Goal: Contribute content

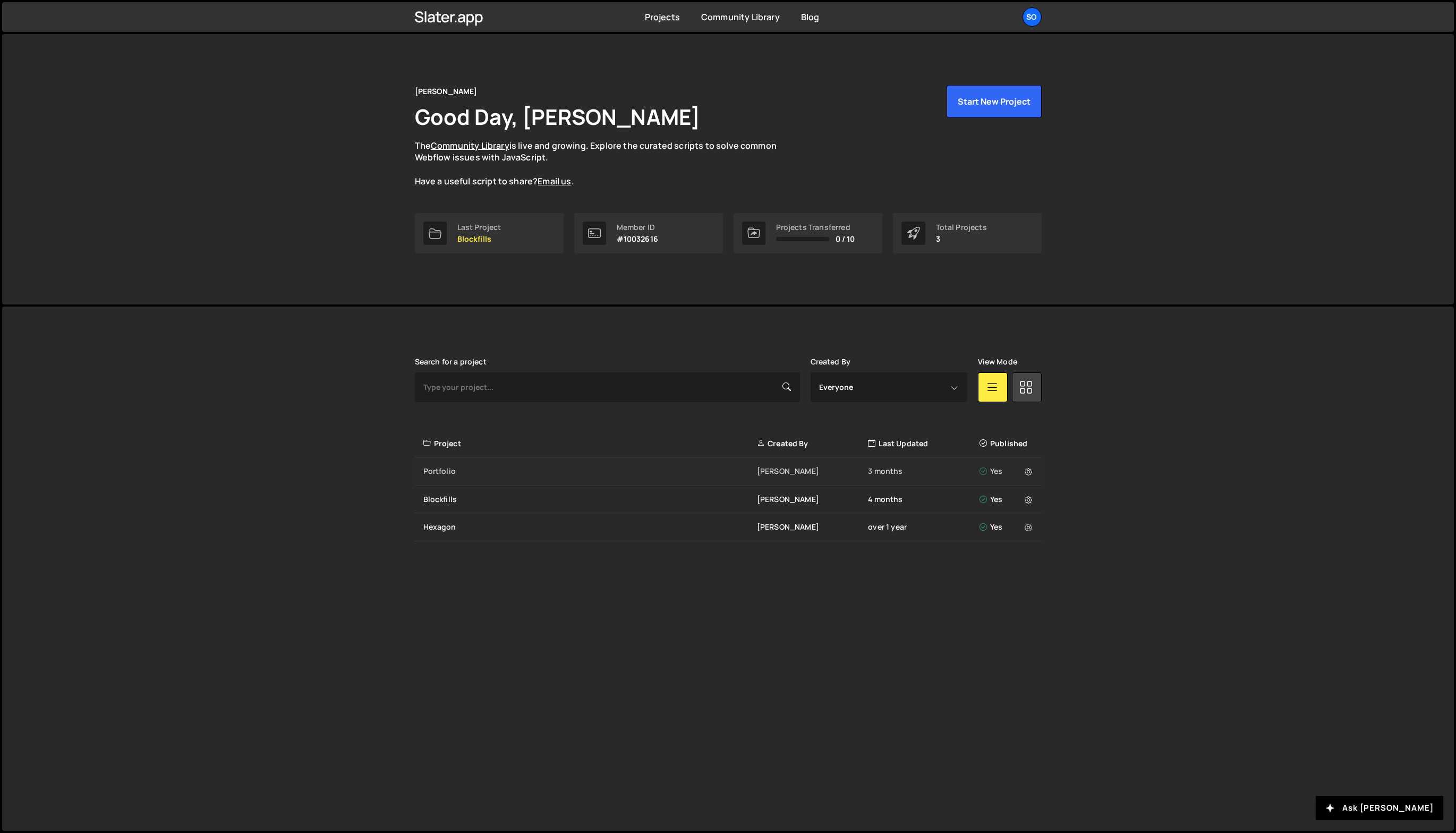
click at [443, 477] on div "Portfolio [PERSON_NAME] 3 months Yes" at bounding box center [728, 471] width 627 height 28
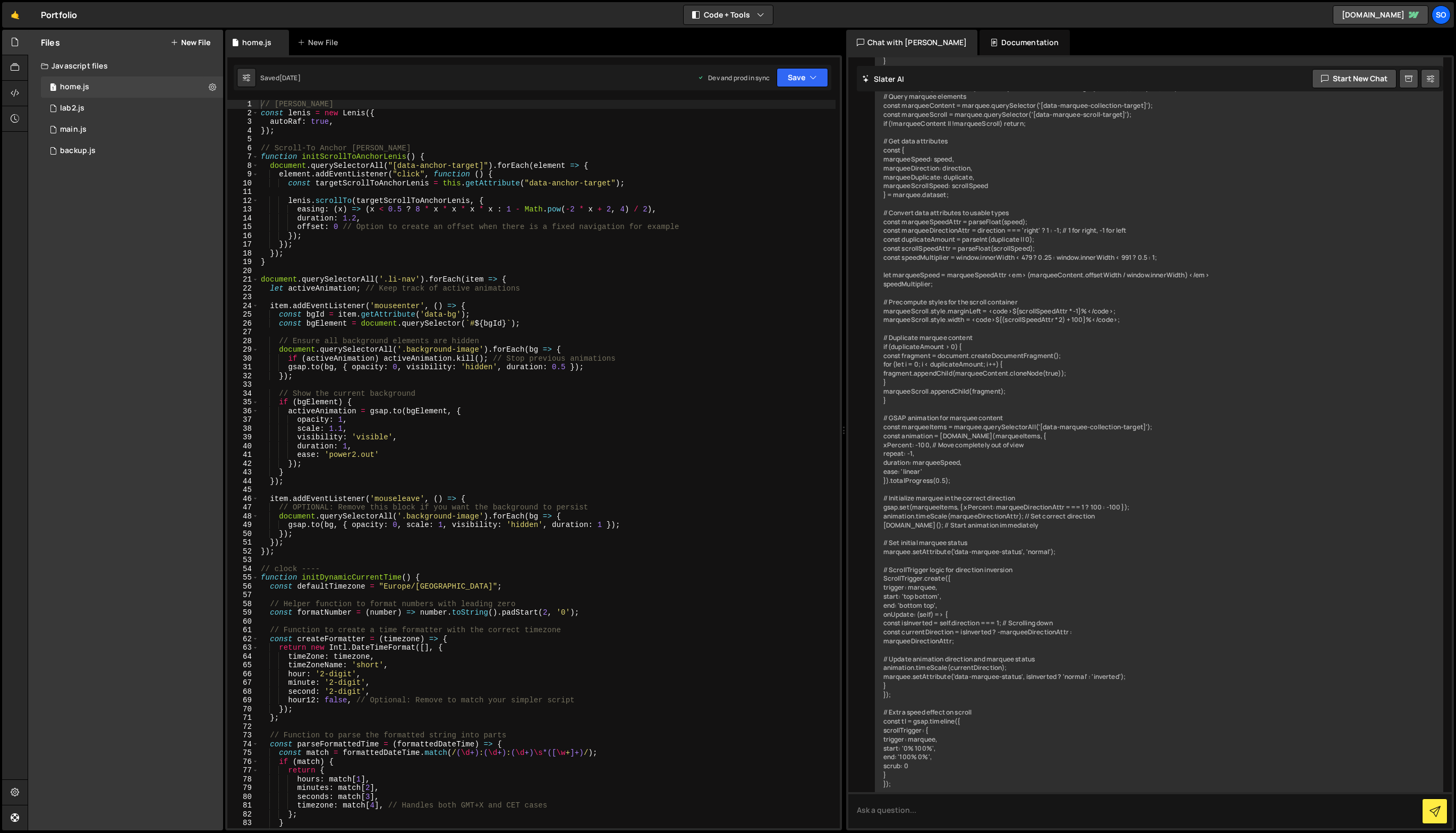
scroll to position [701, 0]
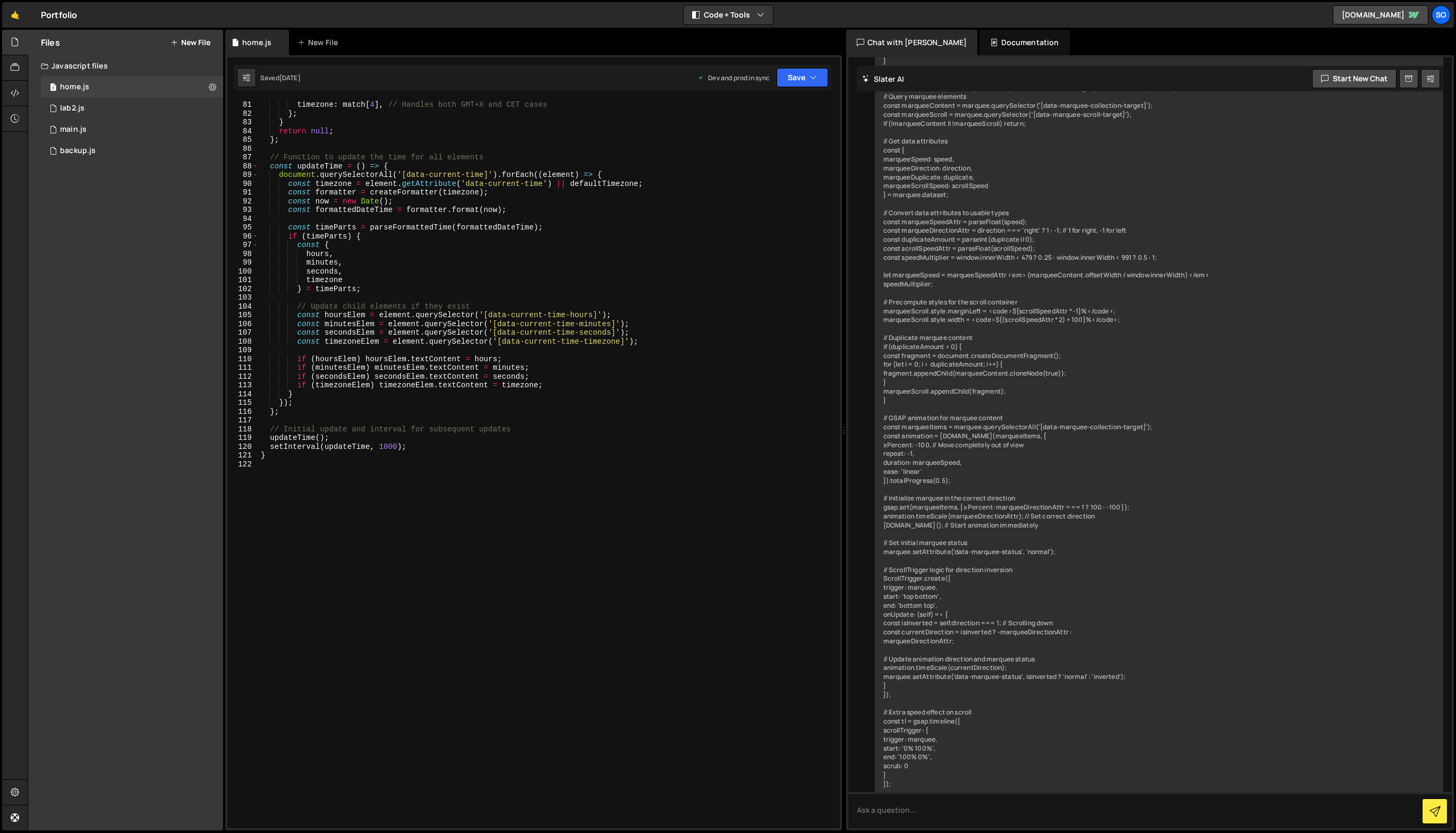
type textarea "setInterval(updateTime, 1000);"
click at [435, 447] on div "seconds : match [ 3 ] , timezone : match [ 4 ] , // Handles both GMT+X and CET …" at bounding box center [547, 464] width 577 height 746
type textarea "setInterval(updateTime, 1000);"
type textarea "}"
paste textarea "Ilja van Eck"
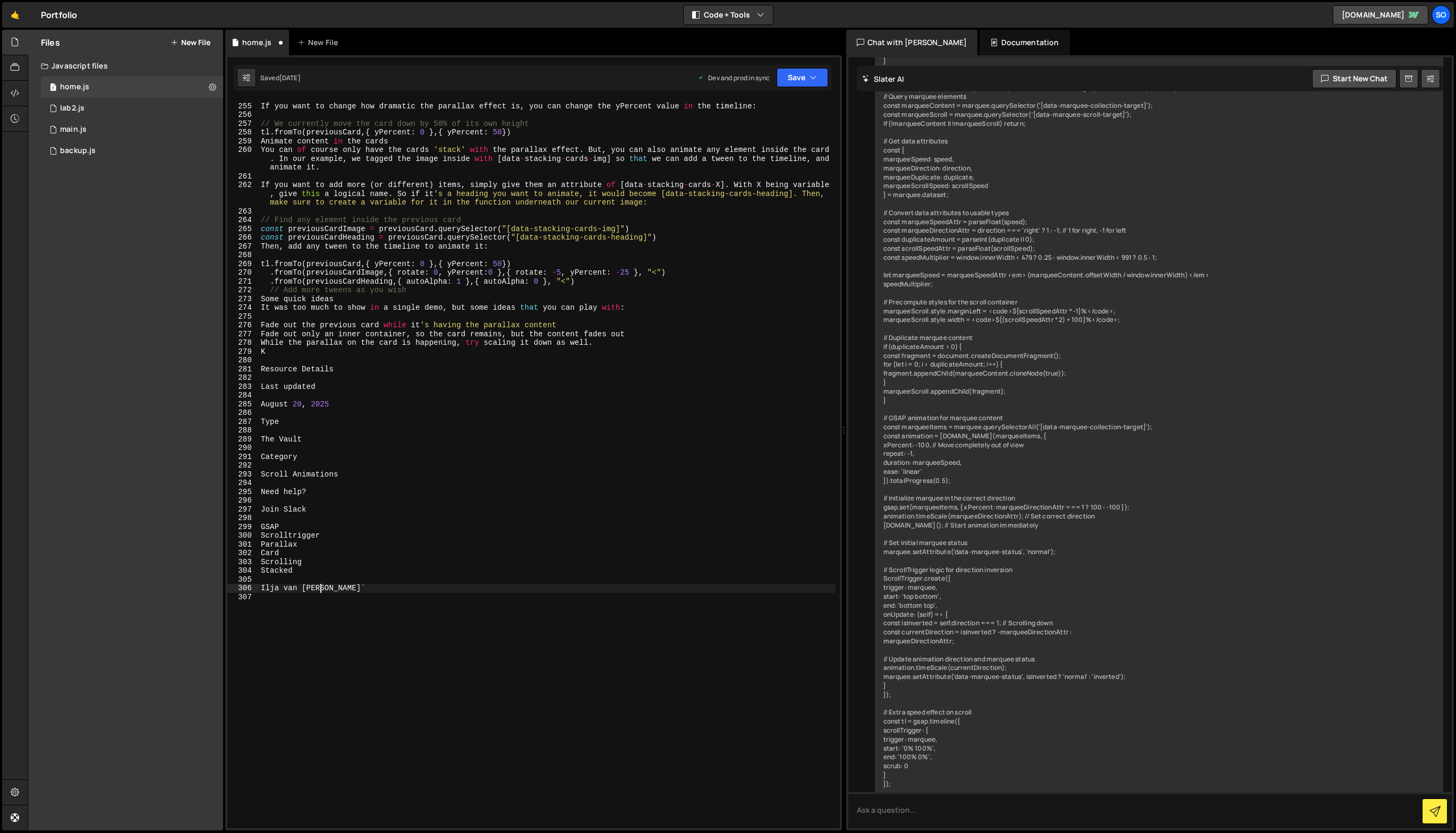
scroll to position [0, 0]
type textarea "Ilja van Eck"
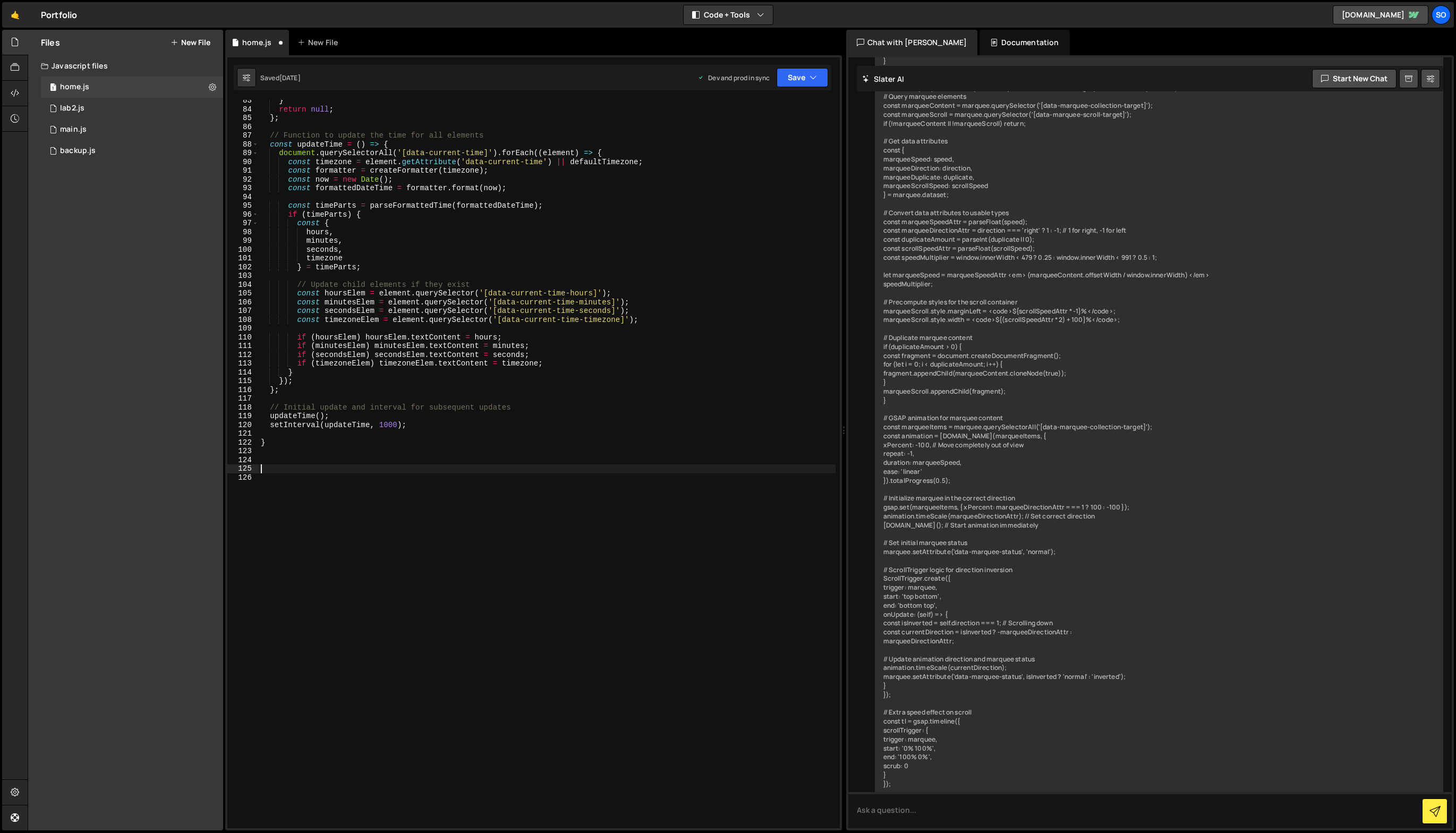
paste textarea "})"
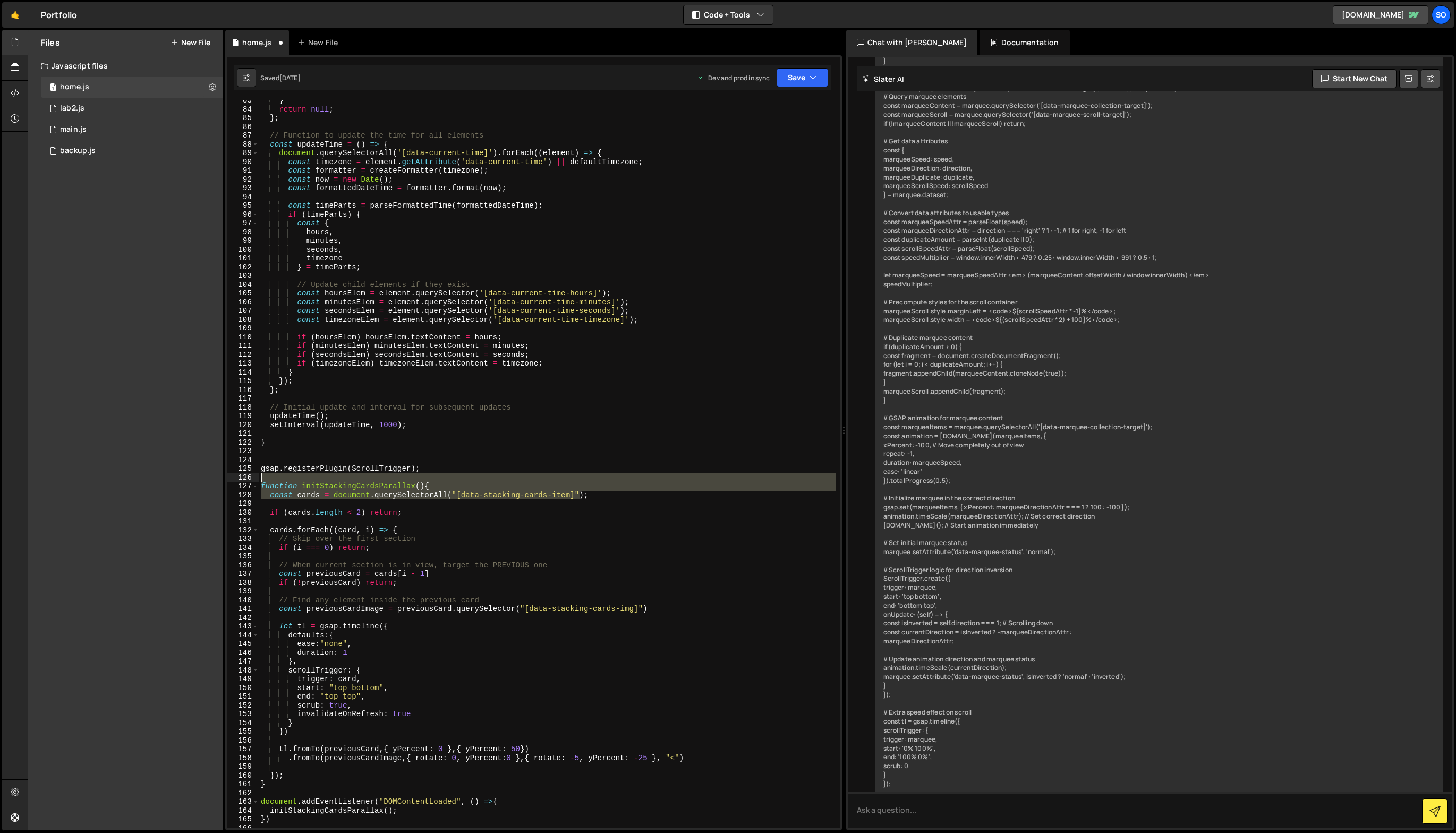
drag, startPoint x: 542, startPoint y: 494, endPoint x: 229, endPoint y: 482, distance: 313.2
click at [229, 482] on div "}) 83 84 85 86 87 88 89 90 91 92 93 94 95 96 97 98 99 100 101 102 103 104 105 1…" at bounding box center [533, 464] width 612 height 729
type textarea "function initStackingCardsParallax(){"
click at [428, 476] on div "} return null ; } ; // Function to update the time for all elements const updat…" at bounding box center [547, 464] width 577 height 729
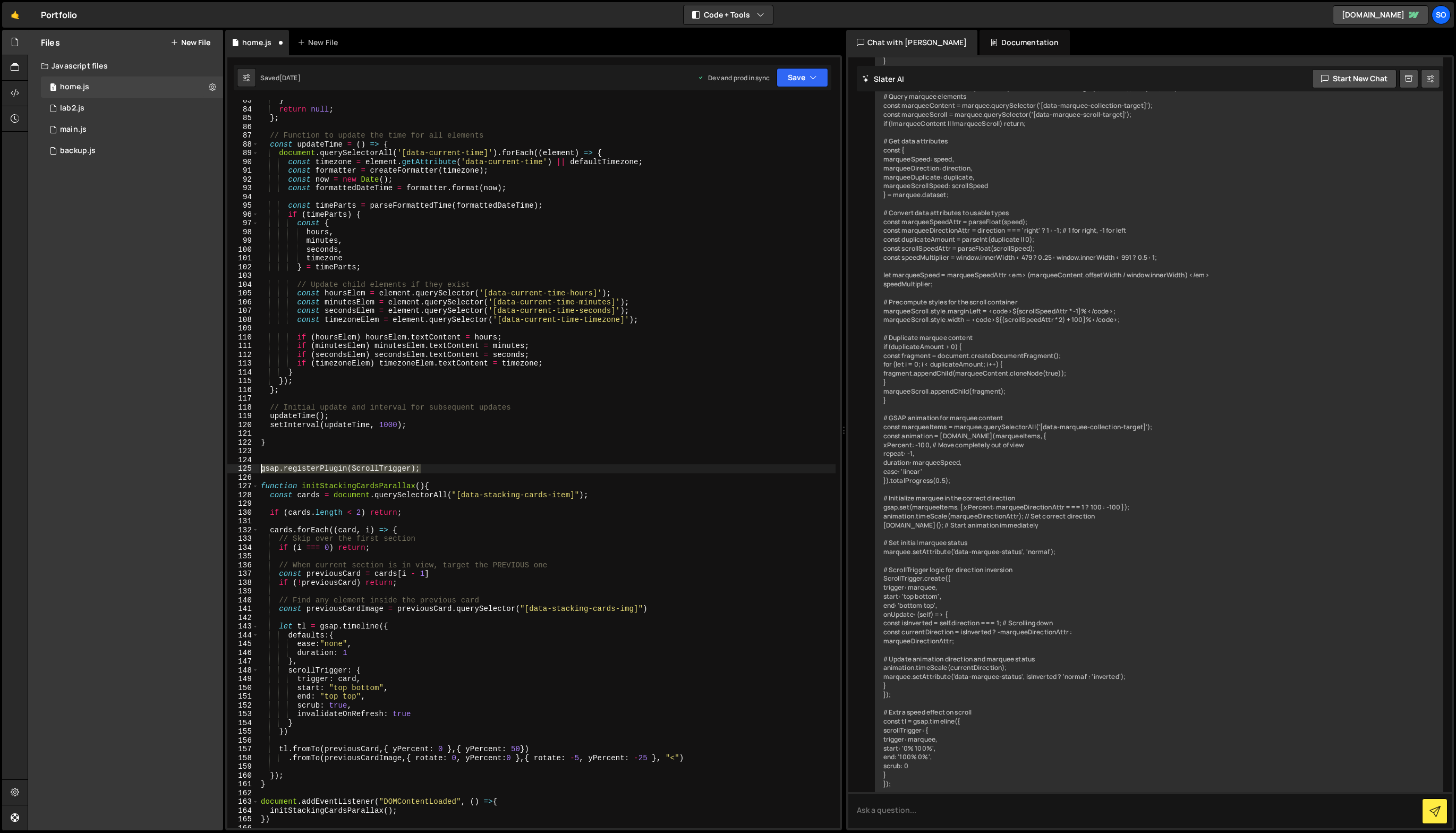
drag, startPoint x: 434, startPoint y: 472, endPoint x: 187, endPoint y: 465, distance: 247.1
click at [187, 465] on div "Files New File Javascript files 1 home.js 0 1 lab2.js 0 1 main.js 0 0 backup.js" at bounding box center [742, 430] width 1429 height 801
type textarea "gsap.registerPlugin(ScrollTrigger);"
